Goal: Information Seeking & Learning: Understand process/instructions

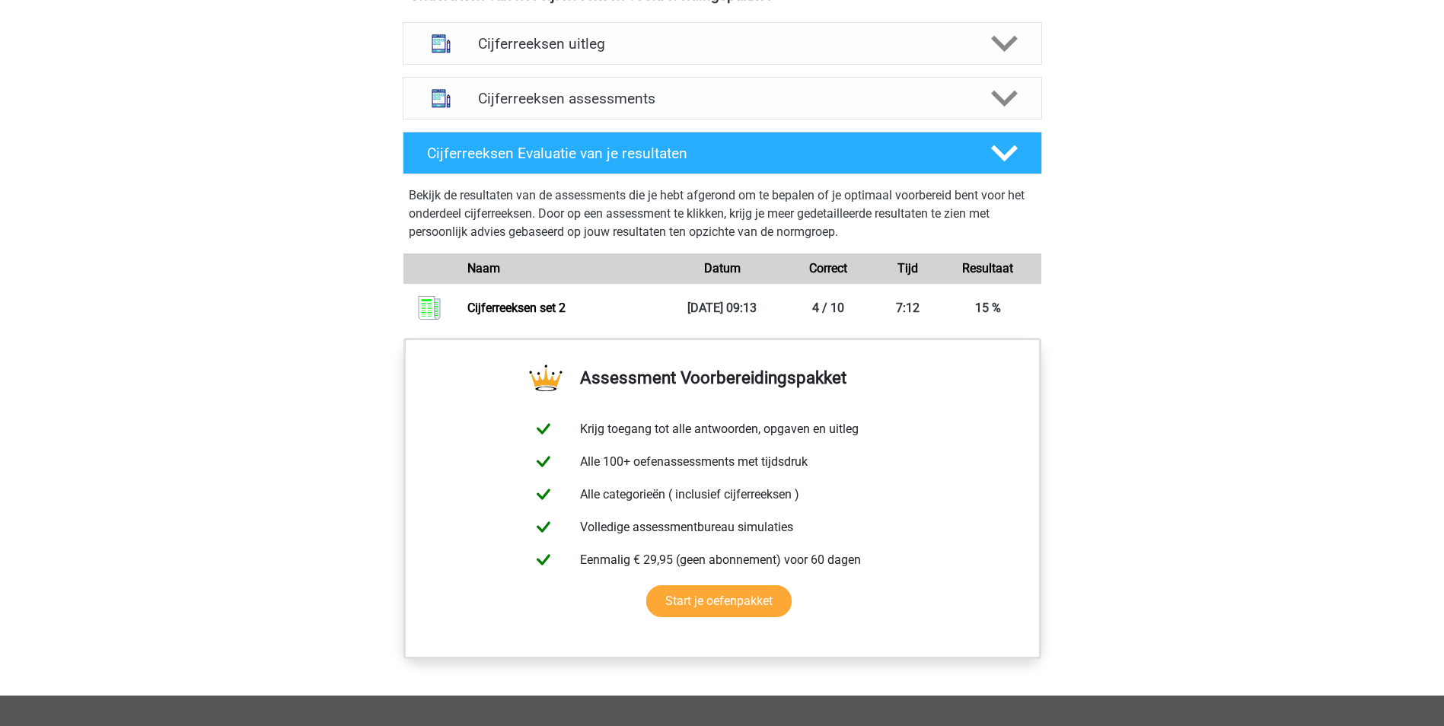
scroll to position [1066, 0]
click at [1004, 166] on icon at bounding box center [1004, 152] width 27 height 27
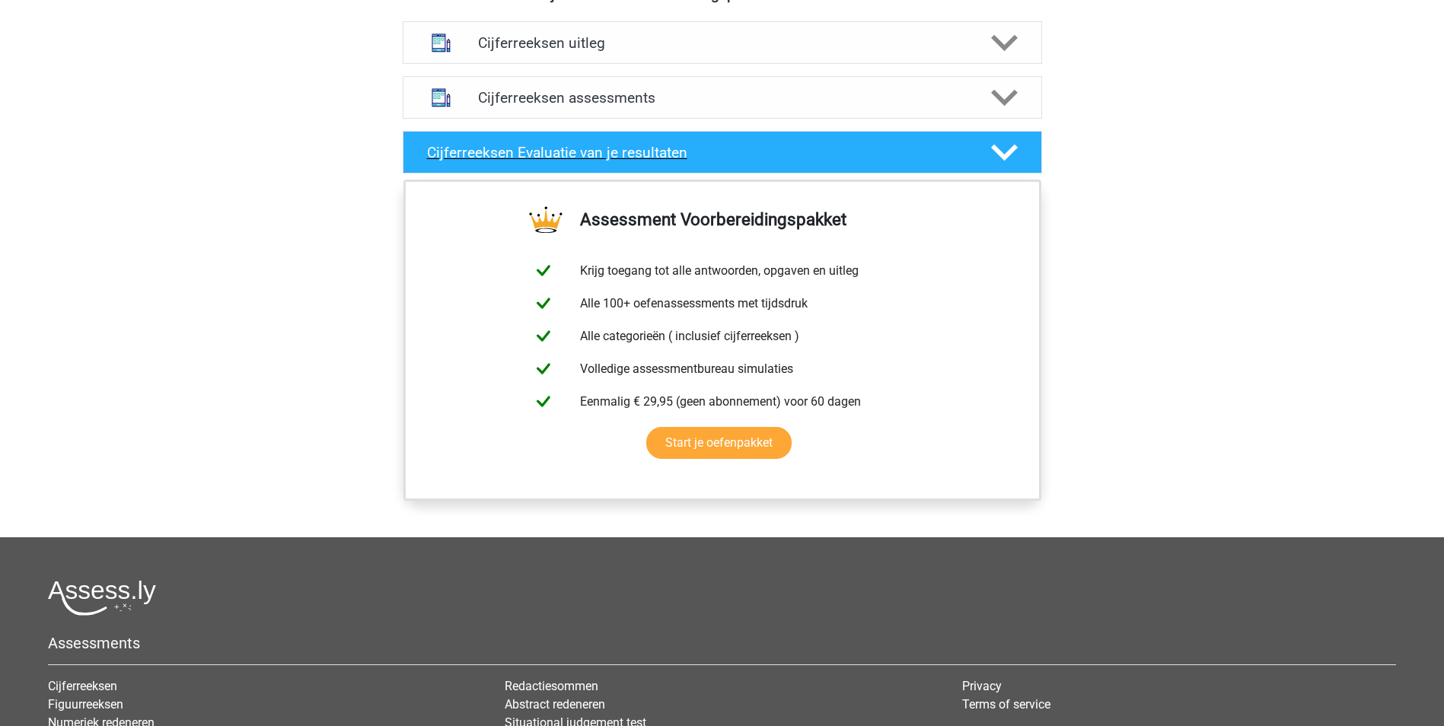
click at [1004, 166] on icon at bounding box center [1004, 152] width 27 height 27
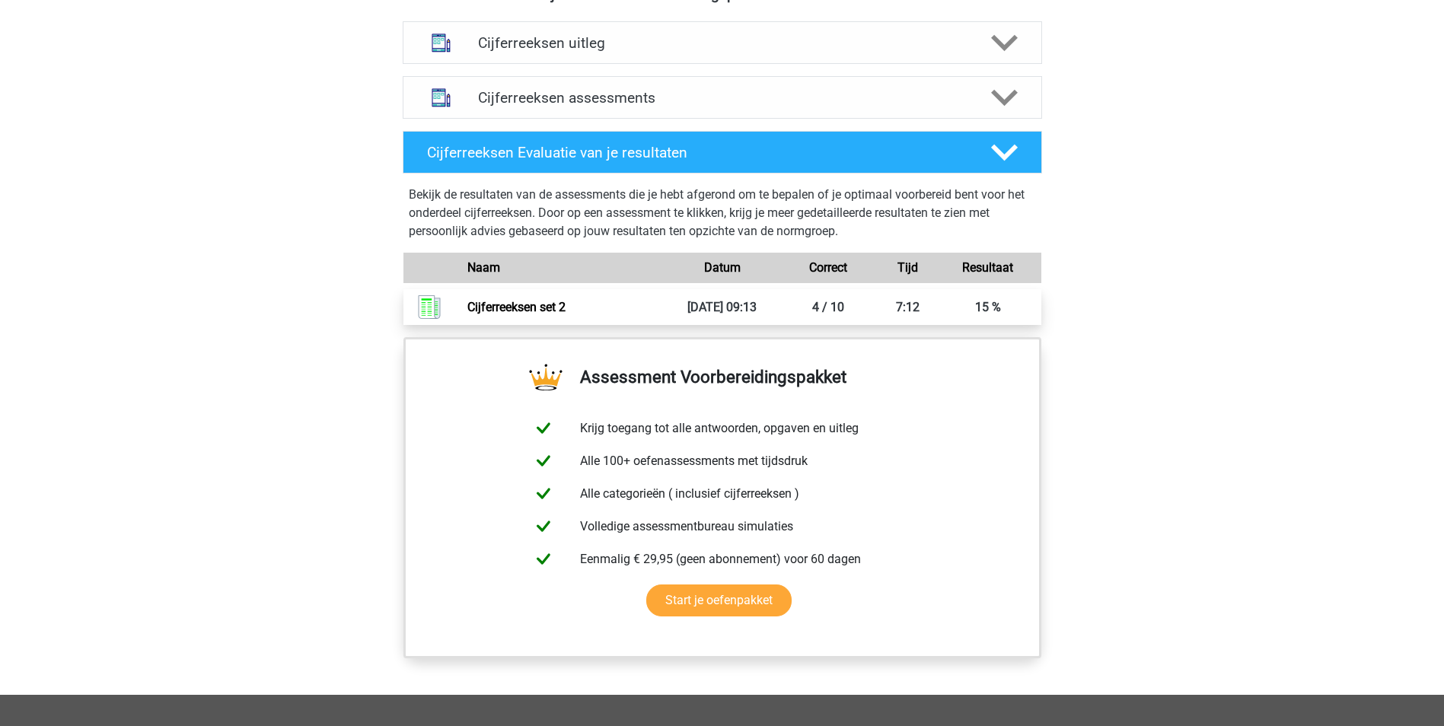
click at [540, 314] on link "Cijferreeksen set 2" at bounding box center [516, 307] width 98 height 14
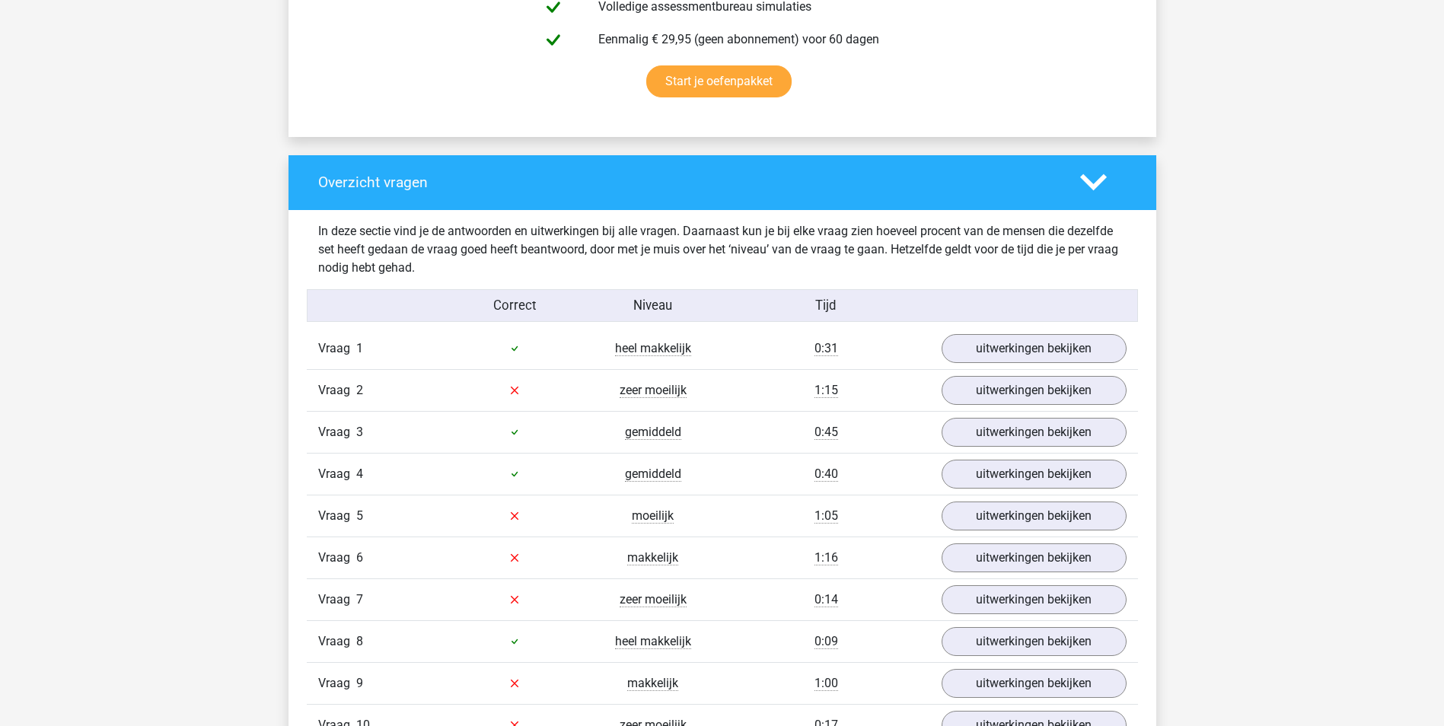
scroll to position [990, 0]
click at [998, 382] on link "uitwerkingen bekijken" at bounding box center [1033, 389] width 212 height 33
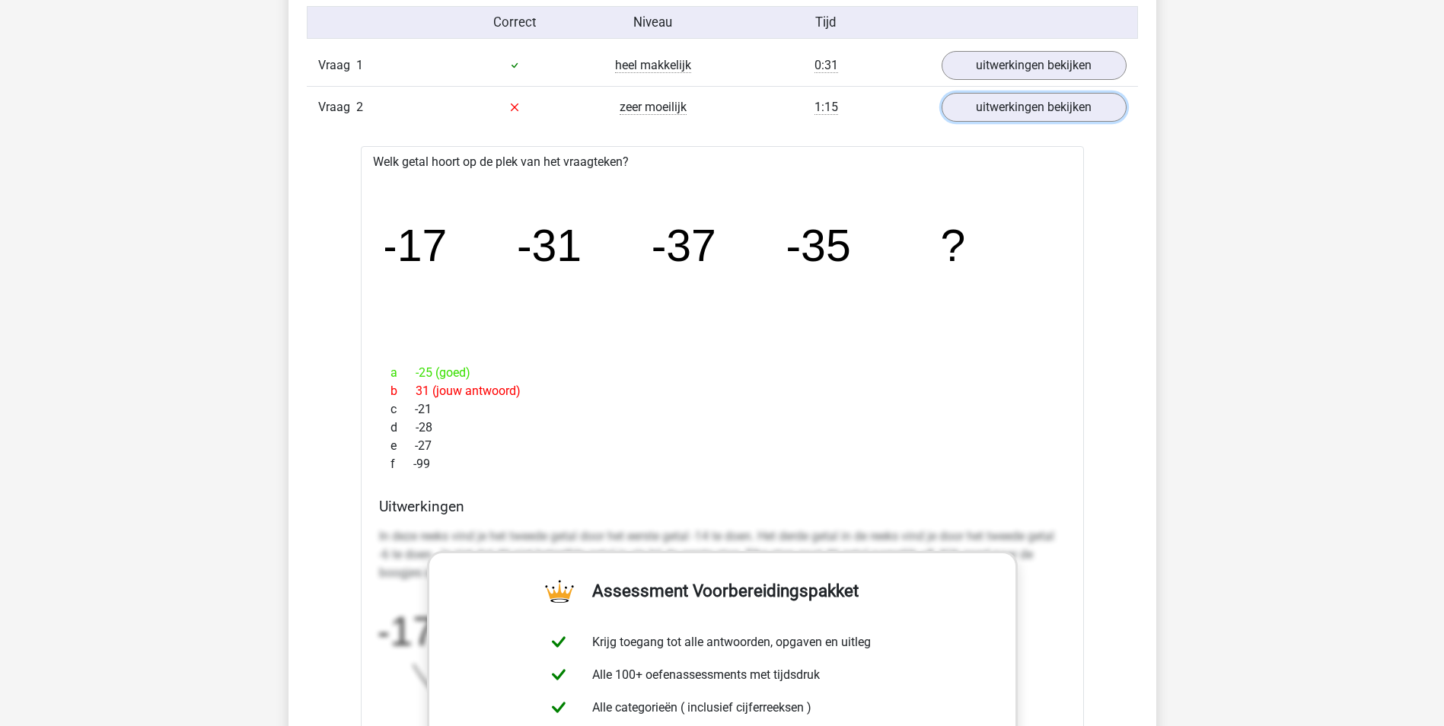
scroll to position [1142, 0]
